Goal: Check status: Check status

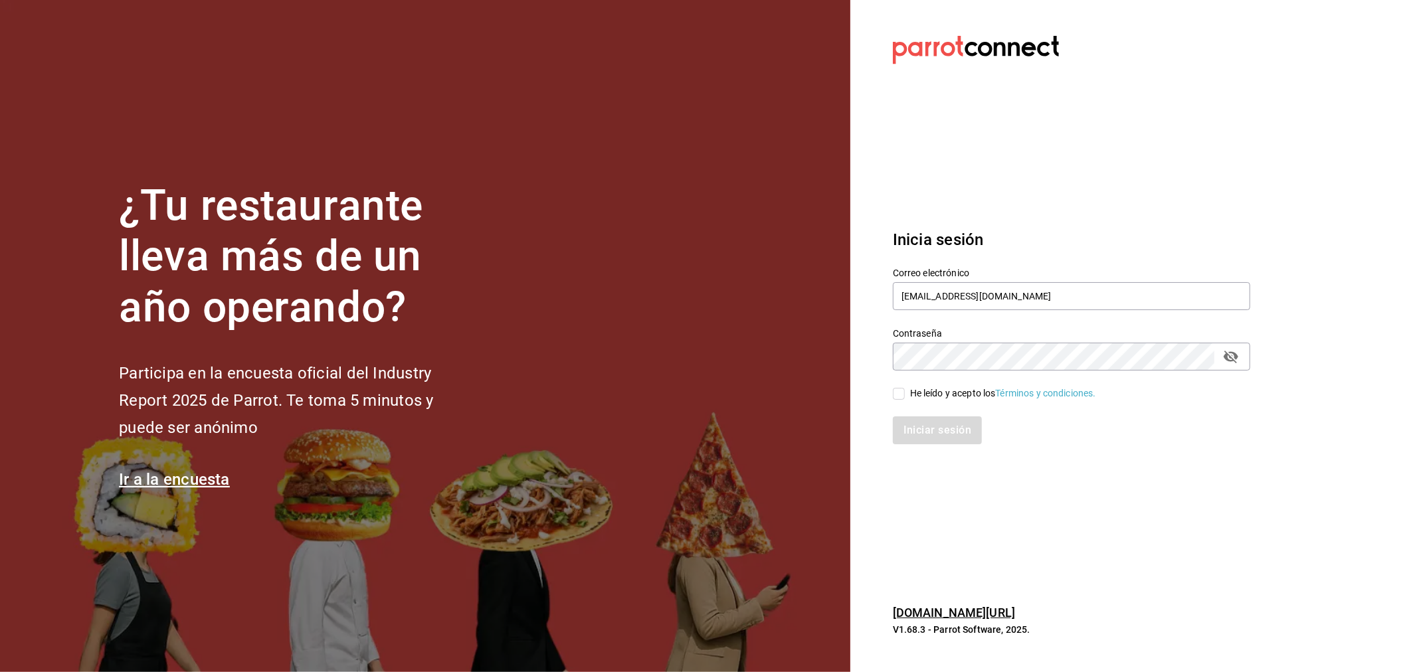
click at [946, 388] on div "He leído y acepto los Términos y condiciones." at bounding box center [1003, 394] width 186 height 14
click at [905, 388] on input "He leído y acepto los Términos y condiciones." at bounding box center [899, 394] width 12 height 12
checkbox input "true"
click at [946, 427] on button "Iniciar sesión" at bounding box center [938, 431] width 90 height 28
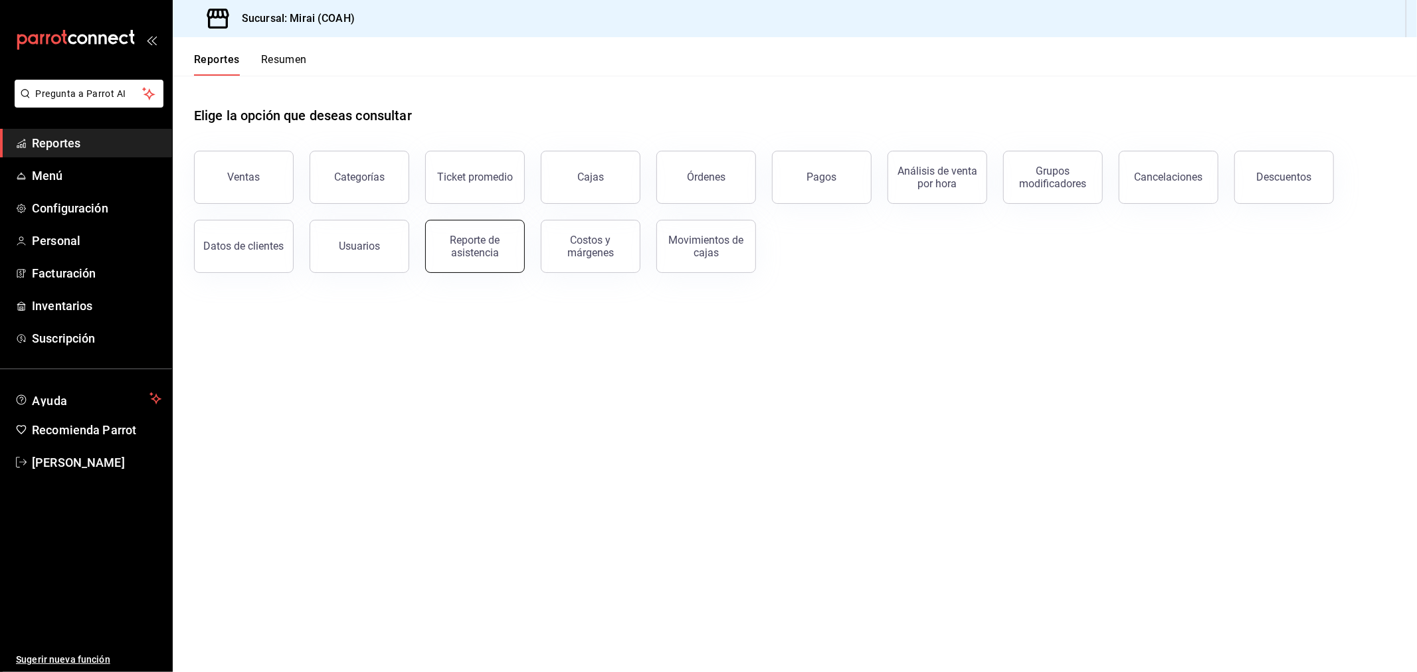
click at [455, 258] on div "Reporte de asistencia" at bounding box center [475, 246] width 82 height 25
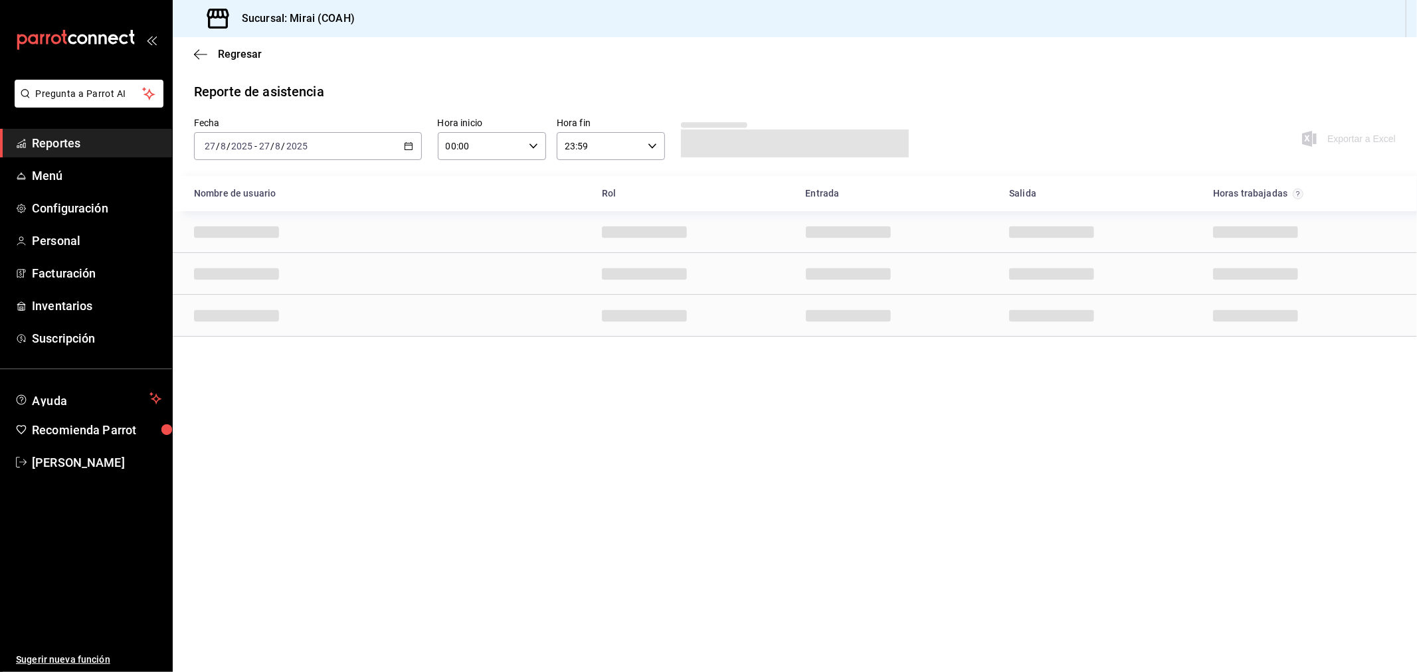
click at [410, 140] on div "[DATE] [DATE] - [DATE] [DATE]" at bounding box center [308, 146] width 228 height 28
click at [259, 335] on span "Rango de fechas" at bounding box center [256, 336] width 103 height 14
click at [397, 318] on abbr "20" at bounding box center [394, 322] width 9 height 9
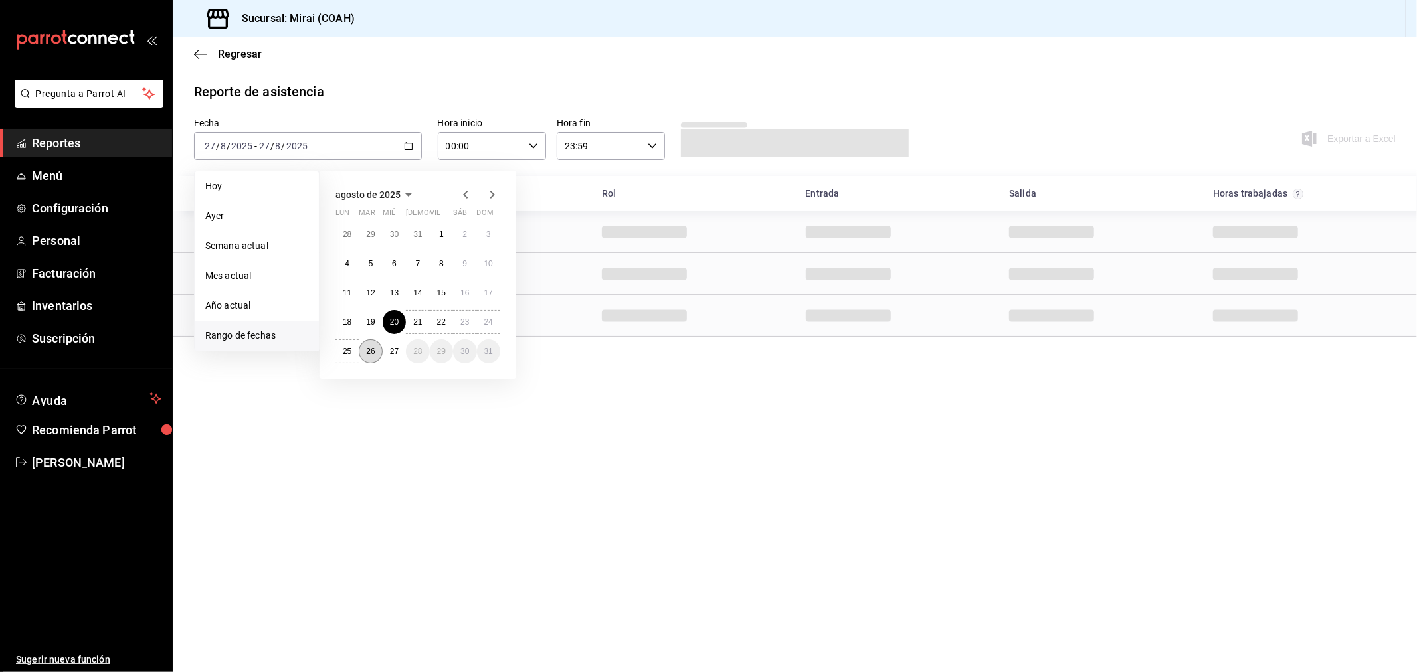
click at [365, 354] on button "26" at bounding box center [370, 352] width 23 height 24
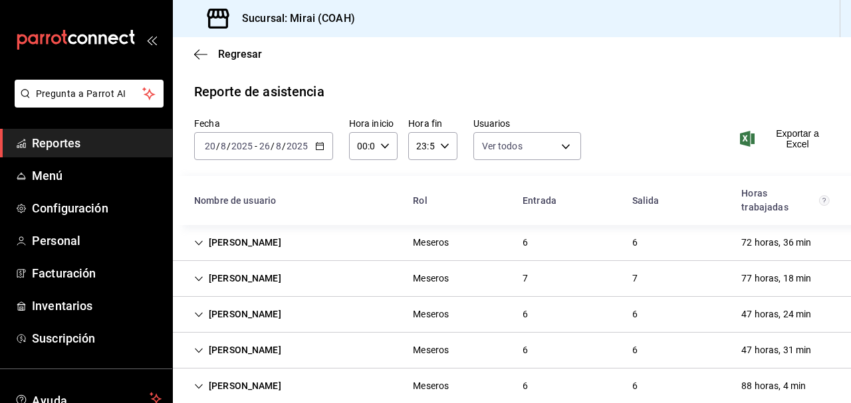
drag, startPoint x: 1382, startPoint y: 18, endPoint x: 645, endPoint y: 66, distance: 739.2
click at [645, 66] on div "Regresar" at bounding box center [512, 54] width 678 height 34
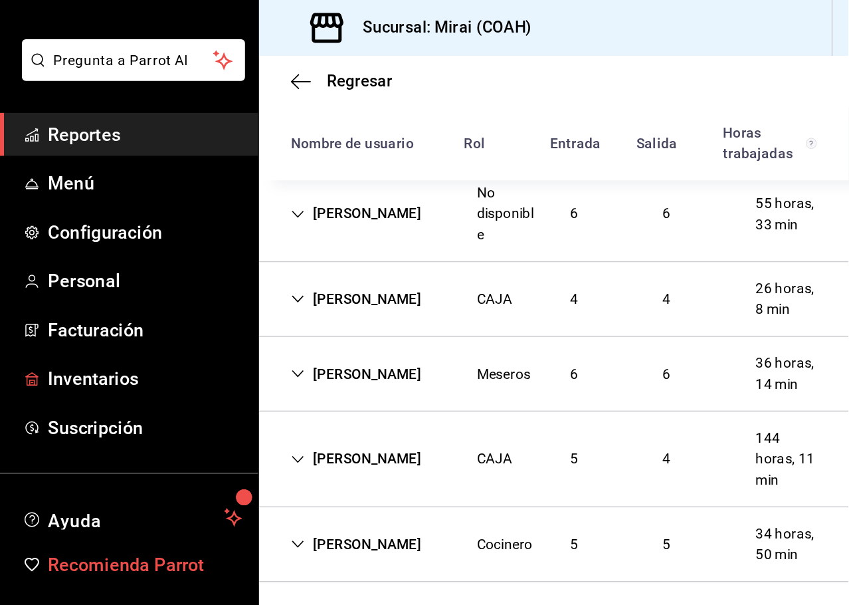
scroll to position [98, 0]
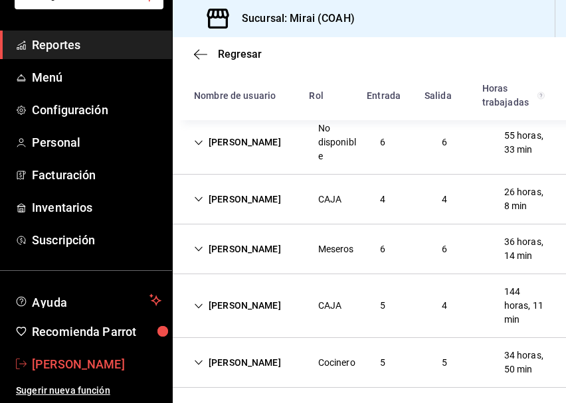
click at [63, 364] on span "[PERSON_NAME]" at bounding box center [97, 365] width 130 height 18
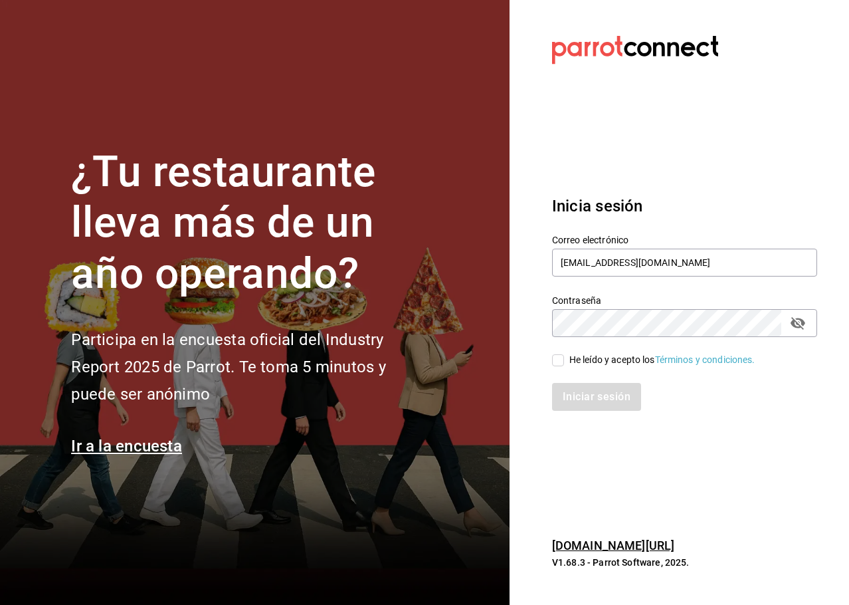
drag, startPoint x: 122, startPoint y: 3, endPoint x: 577, endPoint y: 150, distance: 478.9
click at [577, 150] on section "Datos incorrectos. Verifica que tu Correo o Contraseña estén bien escritos. Ini…" at bounding box center [680, 302] width 340 height 605
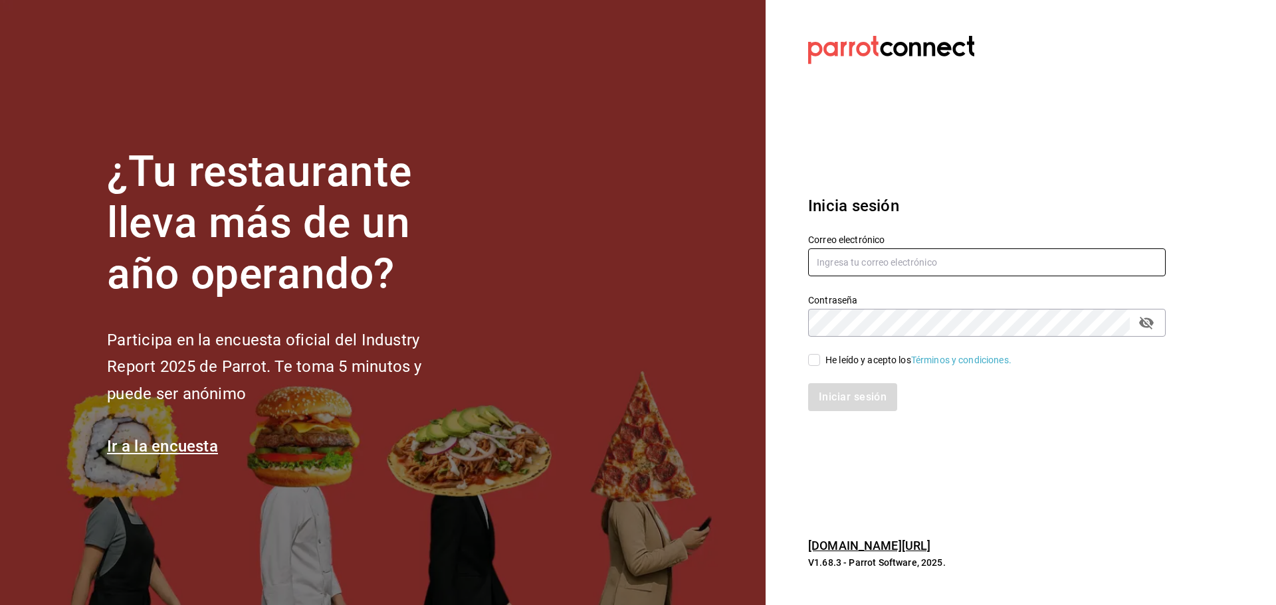
type input "[EMAIL_ADDRESS][DOMAIN_NAME]"
click at [881, 356] on div "He leído y acepto los Términos y condiciones." at bounding box center [918, 361] width 186 height 14
click at [820, 356] on input "He leído y acepto los Términos y condiciones." at bounding box center [814, 360] width 12 height 12
checkbox input "true"
click at [885, 399] on button "Iniciar sesión" at bounding box center [853, 397] width 90 height 28
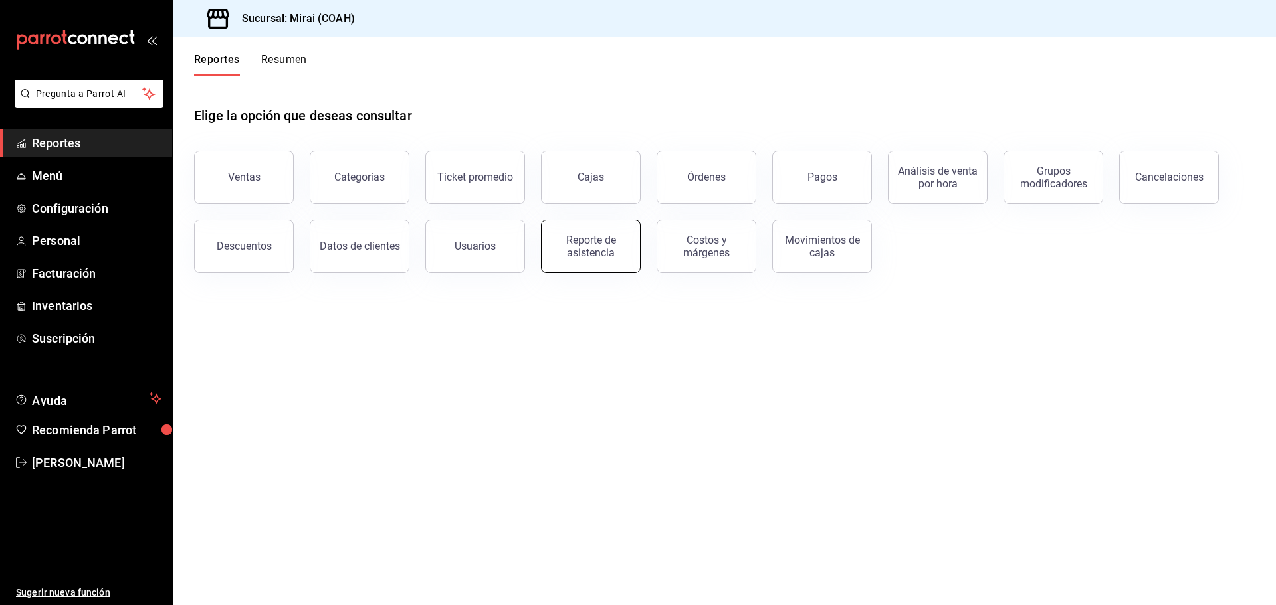
click at [587, 251] on div "Reporte de asistencia" at bounding box center [591, 246] width 82 height 25
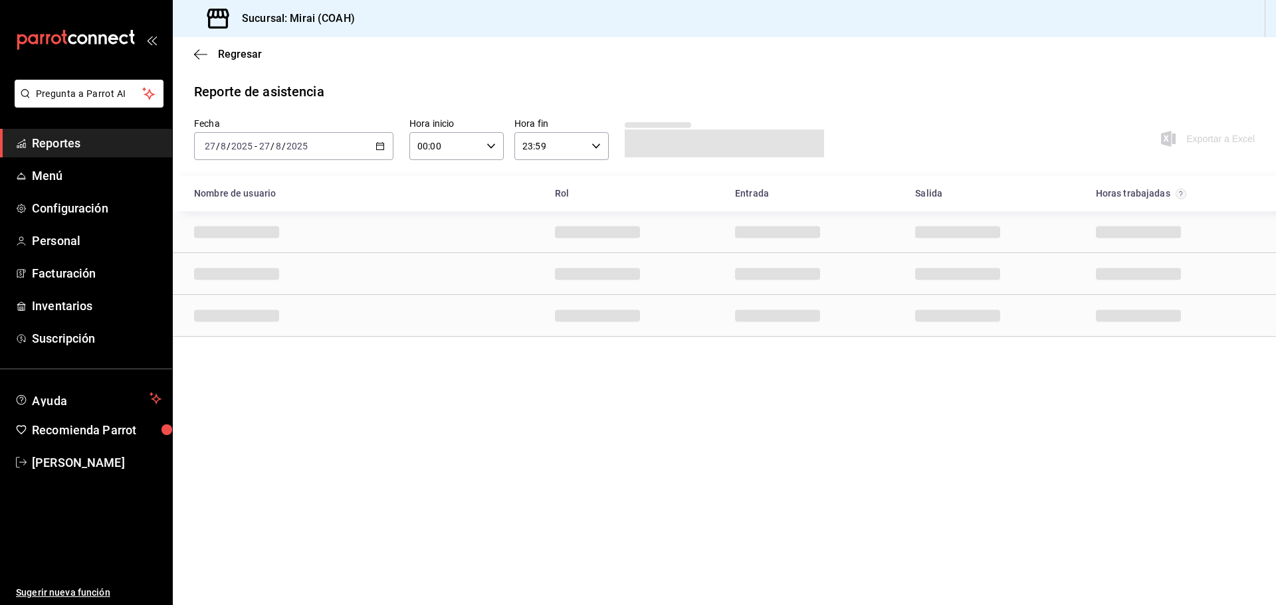
click at [385, 144] on div "[DATE] [DATE] - [DATE] [DATE]" at bounding box center [293, 146] width 199 height 28
click at [228, 330] on span "Rango de fechas" at bounding box center [256, 336] width 103 height 14
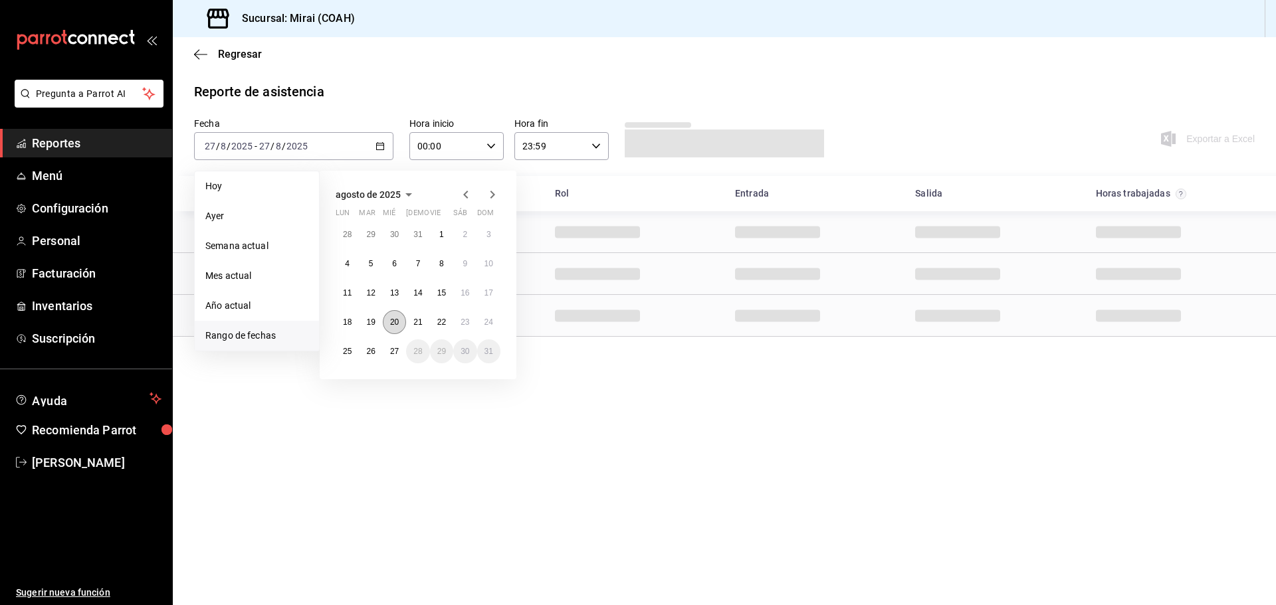
click at [393, 319] on abbr "20" at bounding box center [394, 322] width 9 height 9
click at [367, 354] on abbr "26" at bounding box center [370, 351] width 9 height 9
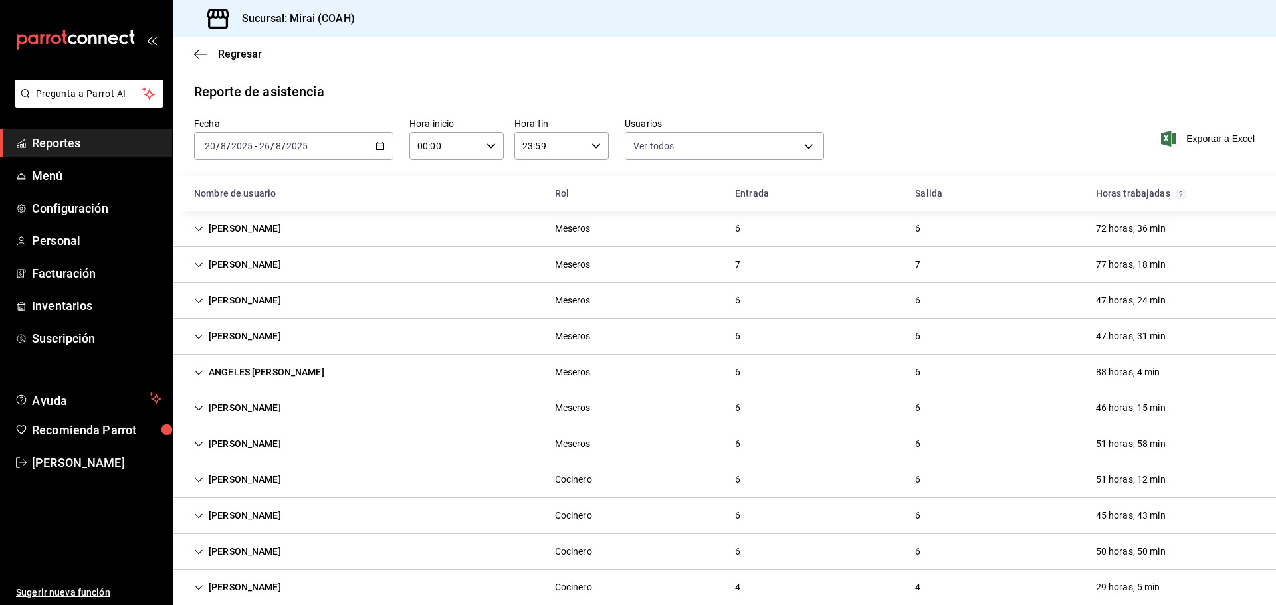
click at [1128, 379] on div "88 horas, 4 min" at bounding box center [1128, 372] width 86 height 25
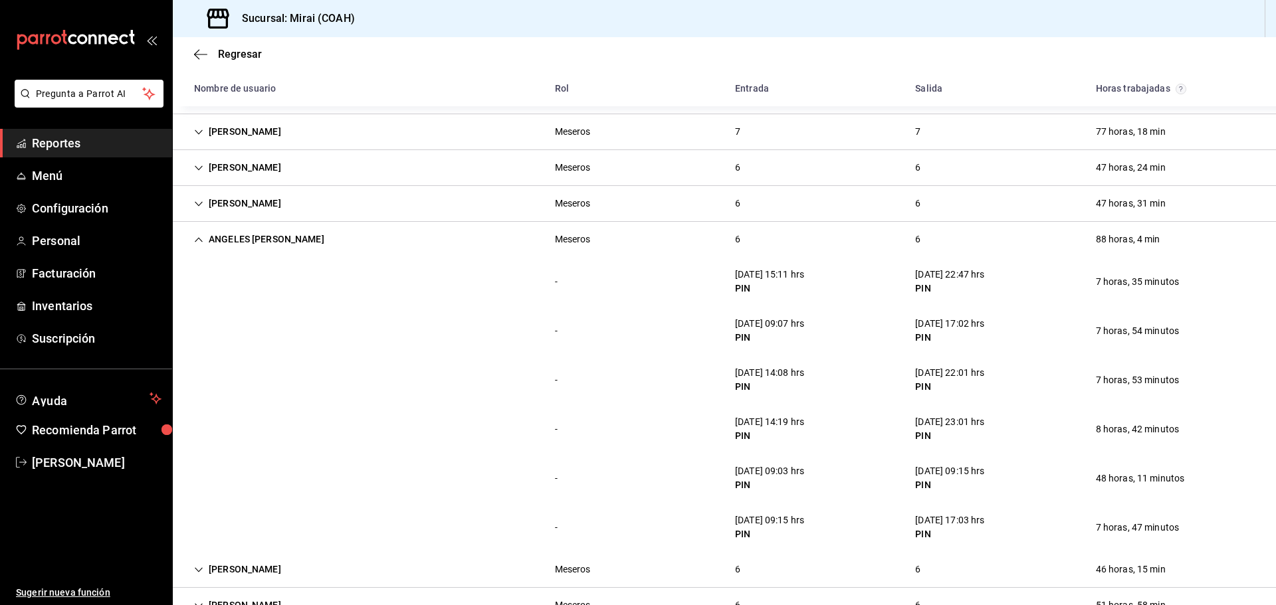
scroll to position [199, 0]
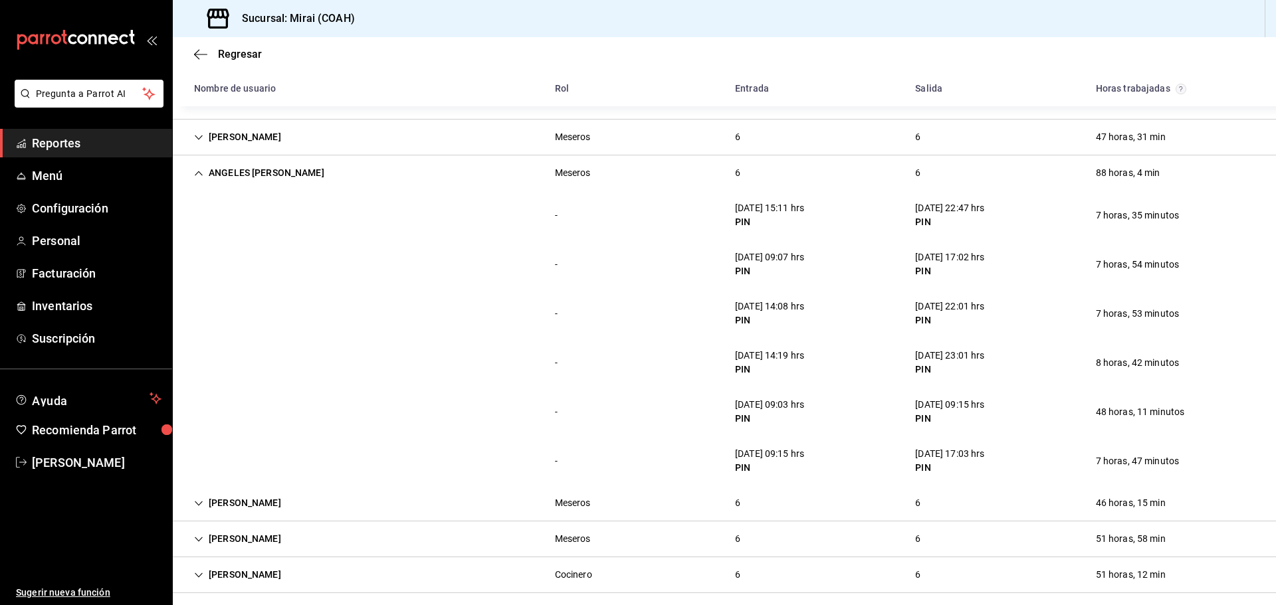
click at [1104, 174] on div "88 horas, 4 min" at bounding box center [1128, 173] width 86 height 25
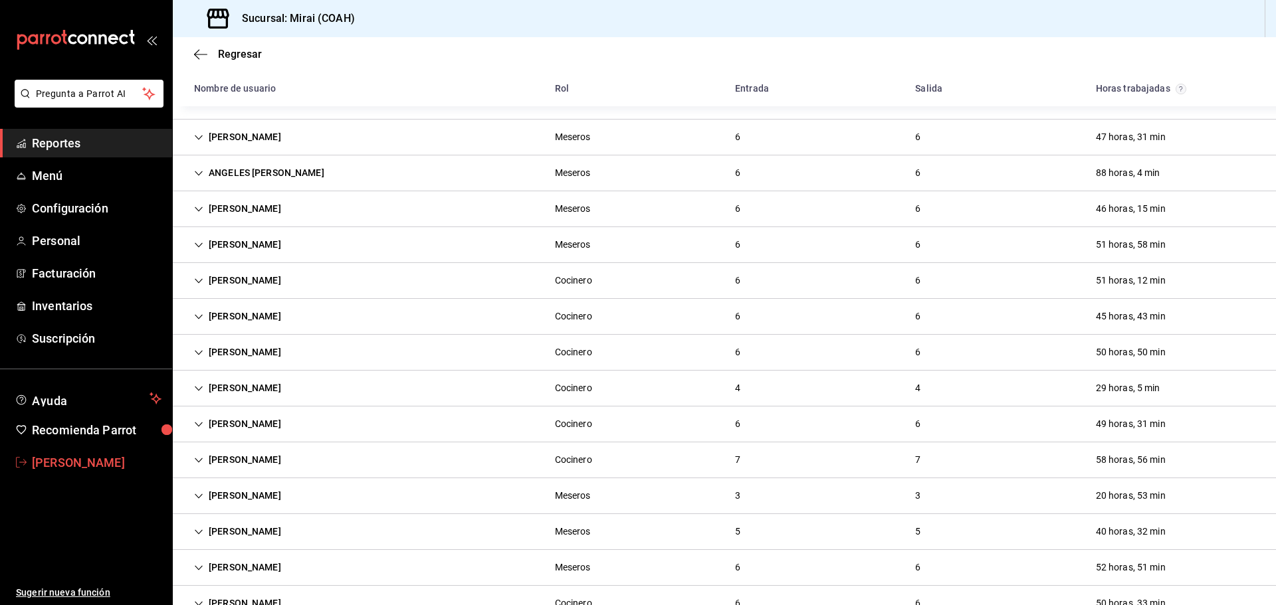
click at [82, 458] on span "[PERSON_NAME]" at bounding box center [97, 463] width 130 height 18
